Goal: Information Seeking & Learning: Learn about a topic

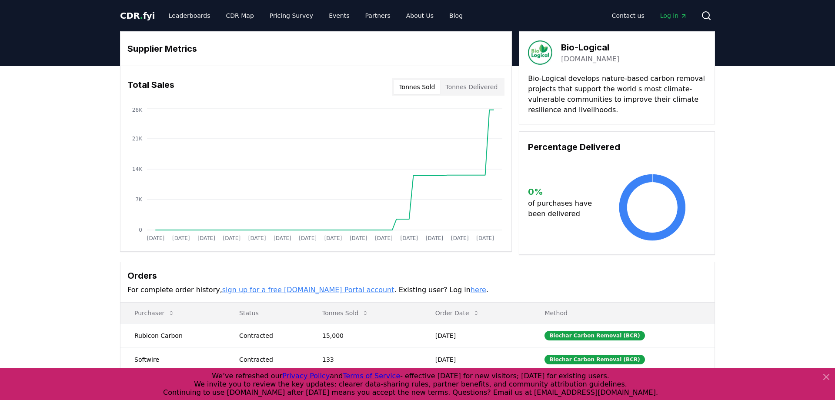
click at [136, 18] on span "CDR . fyi" at bounding box center [137, 15] width 35 height 10
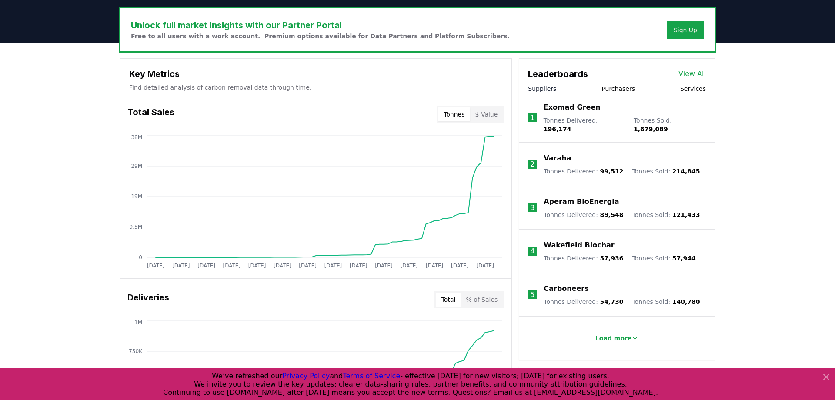
scroll to position [262, 0]
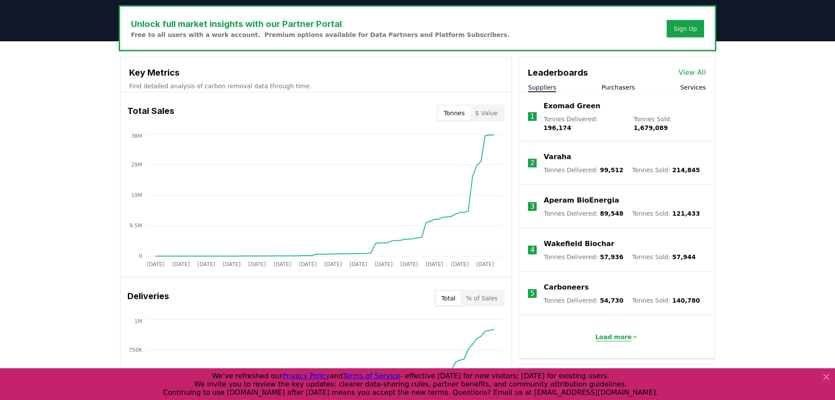
click at [624, 337] on button "Load more" at bounding box center [617, 337] width 57 height 17
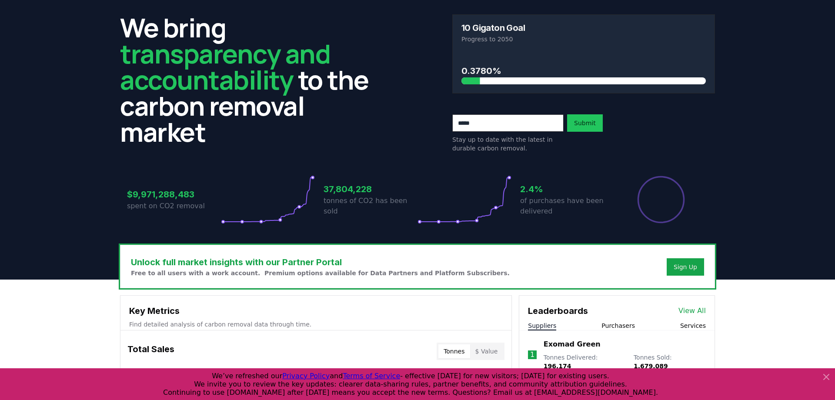
scroll to position [0, 0]
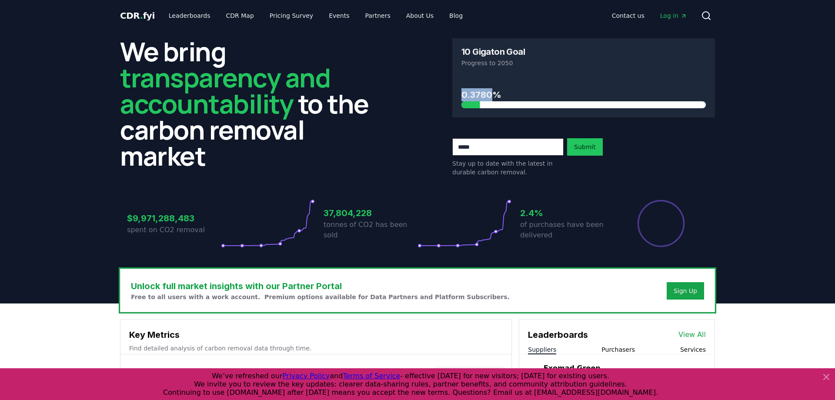
drag, startPoint x: 482, startPoint y: 80, endPoint x: 493, endPoint y: 101, distance: 23.9
click at [493, 101] on div "0.3780%" at bounding box center [584, 92] width 245 height 32
click at [493, 101] on h3 "0.3780%" at bounding box center [584, 94] width 245 height 13
click at [321, 151] on h2 "We bring transparency and accountability to the carbon removal market" at bounding box center [251, 103] width 263 height 131
